Goal: Check status: Check status

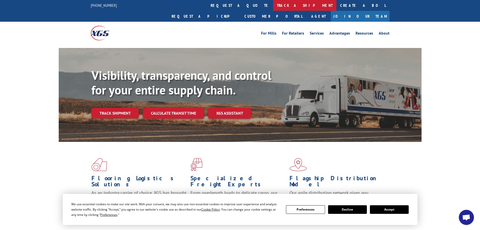
click at [273, 7] on link "track a shipment" at bounding box center [304, 5] width 63 height 11
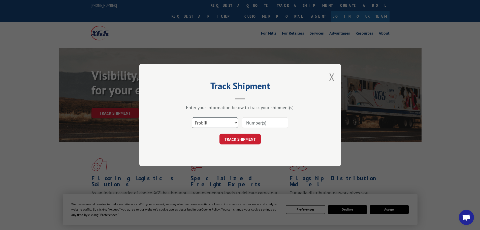
click at [229, 124] on select "Select category... Probill BOL PO" at bounding box center [215, 122] width 46 height 11
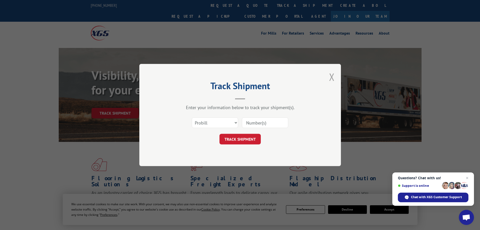
click at [333, 79] on button "Close modal" at bounding box center [332, 76] width 6 height 13
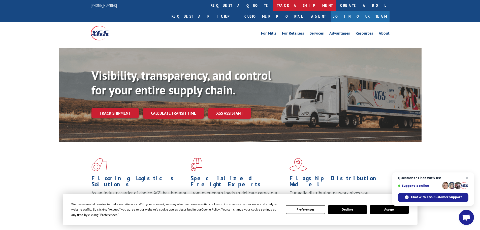
click at [273, 0] on link "track a shipment" at bounding box center [304, 5] width 63 height 11
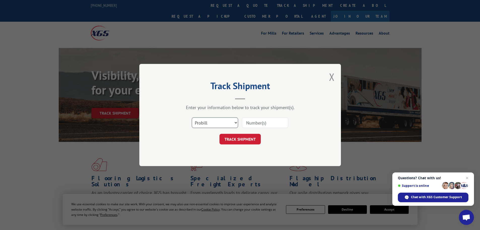
click at [229, 124] on select "Select category... Probill BOL PO" at bounding box center [215, 122] width 46 height 11
select select "bol"
click at [192, 117] on select "Select category... Probill BOL PO" at bounding box center [215, 122] width 46 height 11
click at [263, 127] on input at bounding box center [265, 122] width 46 height 11
paste input "7080187"
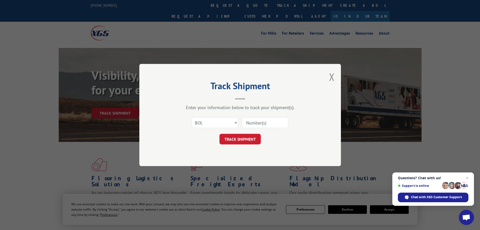
type input "7080187"
click button "TRACK SHIPMENT" at bounding box center [240, 139] width 41 height 11
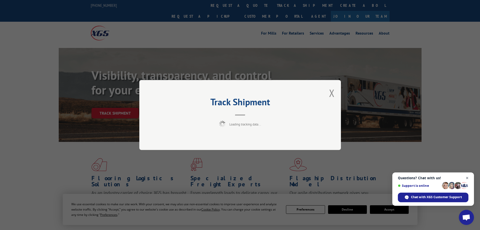
click at [468, 178] on span "Close chat" at bounding box center [468, 178] width 6 height 6
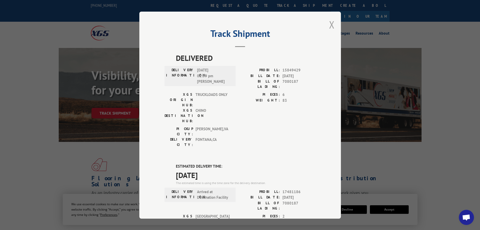
click at [329, 22] on button "Close modal" at bounding box center [332, 24] width 6 height 13
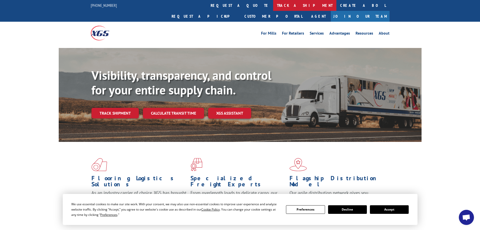
click at [273, 0] on link "track a shipment" at bounding box center [304, 5] width 63 height 11
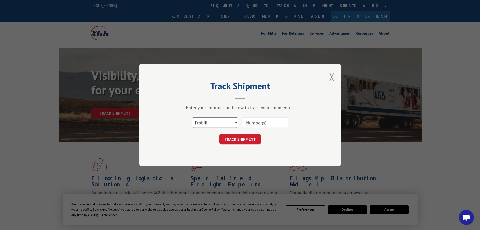
click at [202, 121] on select "Select category... Probill BOL PO" at bounding box center [215, 122] width 46 height 11
select select "bol"
click at [192, 117] on select "Select category... Probill BOL PO" at bounding box center [215, 122] width 46 height 11
click at [265, 124] on input at bounding box center [265, 122] width 46 height 11
paste input "7083112"
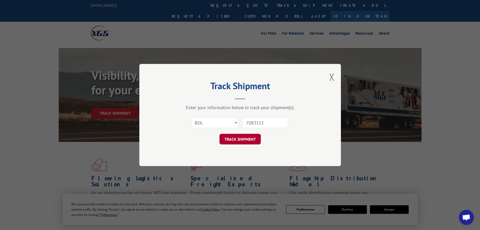
type input "7083112"
click at [247, 134] on button "TRACK SHIPMENT" at bounding box center [240, 139] width 41 height 11
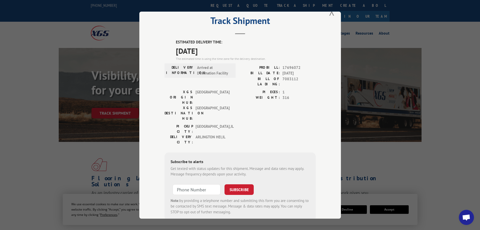
scroll to position [20, 0]
